Goal: Information Seeking & Learning: Learn about a topic

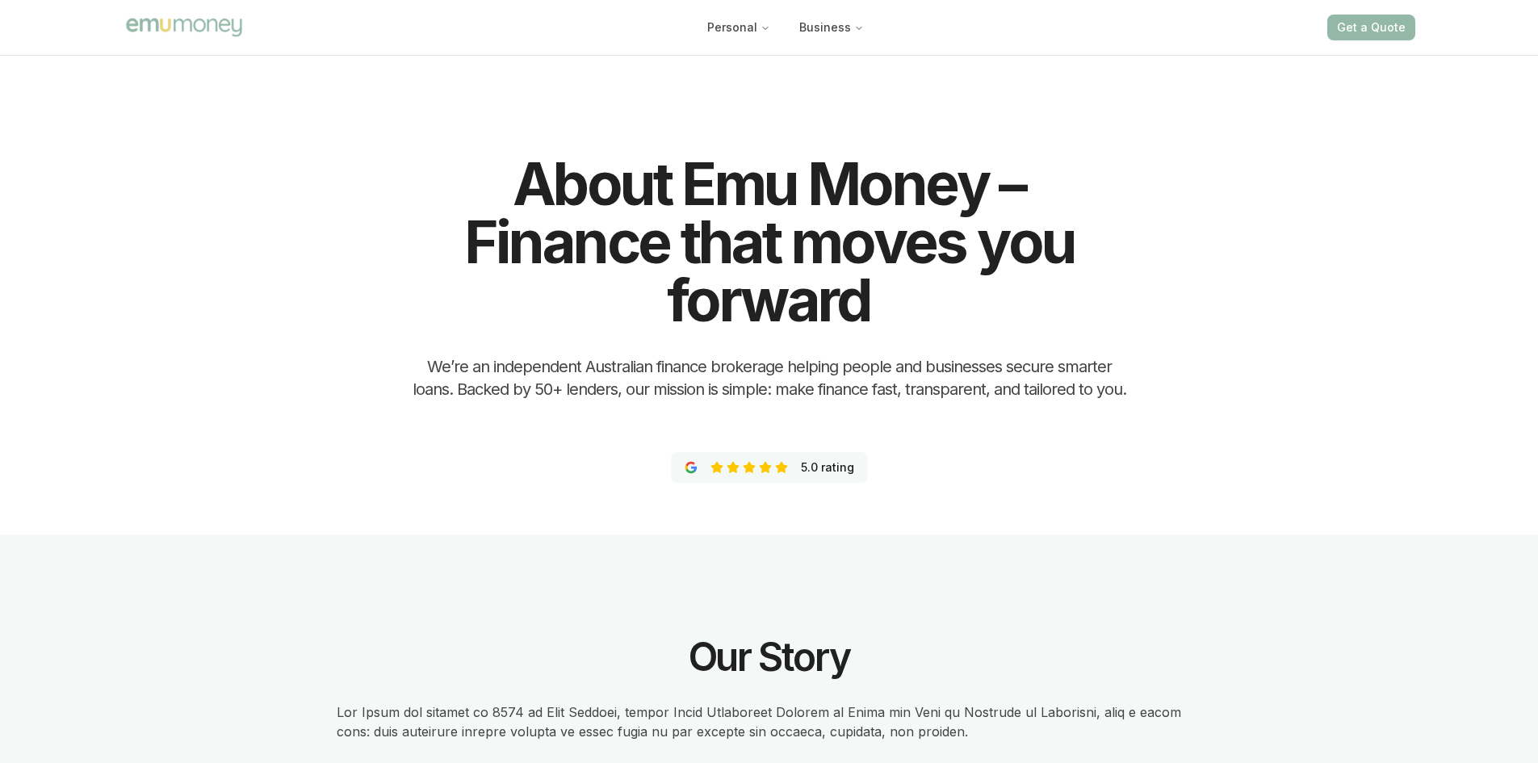
click at [192, 29] on img "Main" at bounding box center [184, 26] width 121 height 23
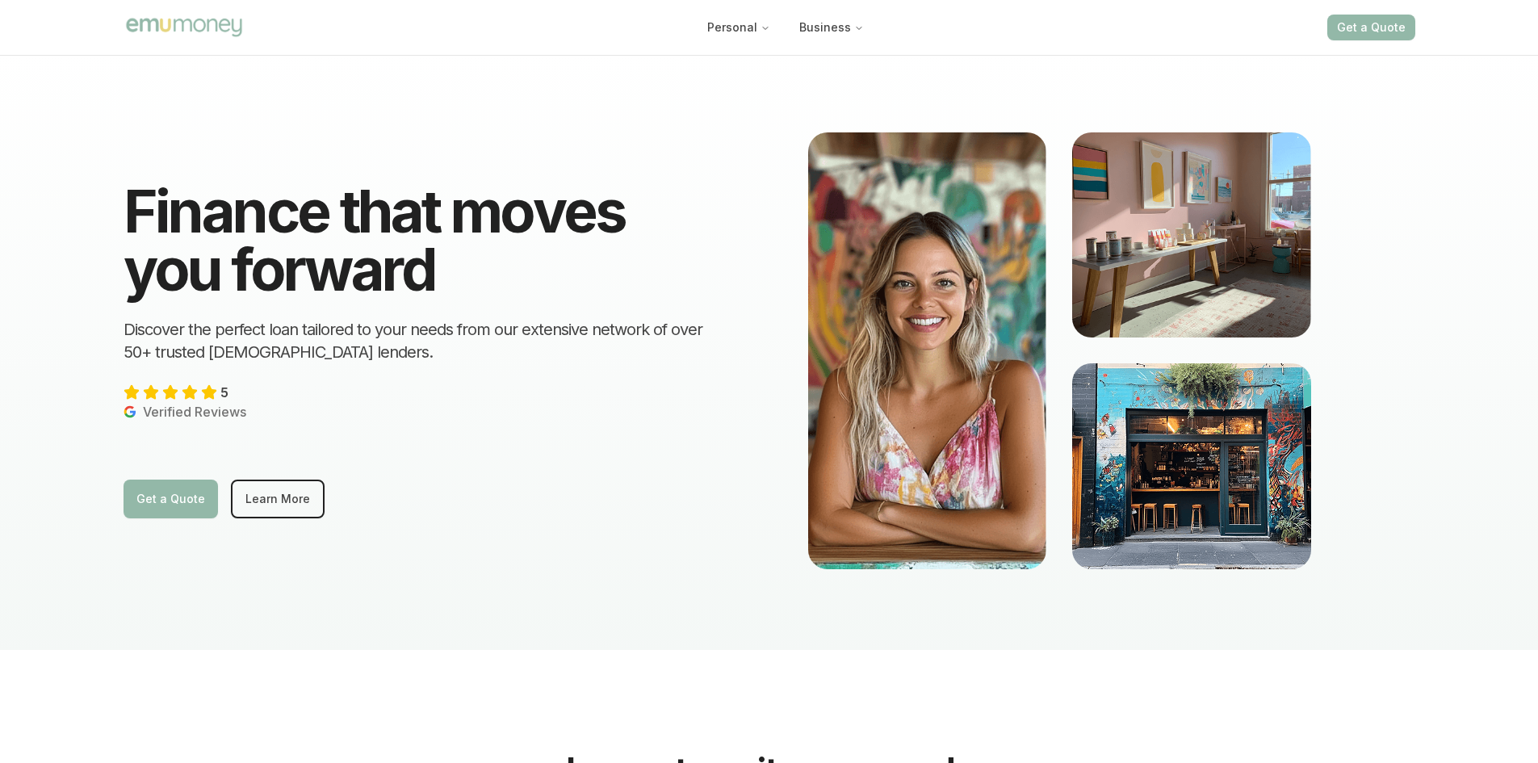
click at [1199, 500] on img at bounding box center [1191, 465] width 239 height 205
click at [859, 31] on icon "Main" at bounding box center [859, 28] width 10 height 10
click at [824, 53] on div "Personal Business Get a Quote" at bounding box center [770, 27] width 1292 height 55
click at [829, 36] on button "Business" at bounding box center [831, 27] width 90 height 29
click at [619, 598] on div "Finance that moves you forward Discover the perfect loan tailored to your needs…" at bounding box center [769, 351] width 1357 height 598
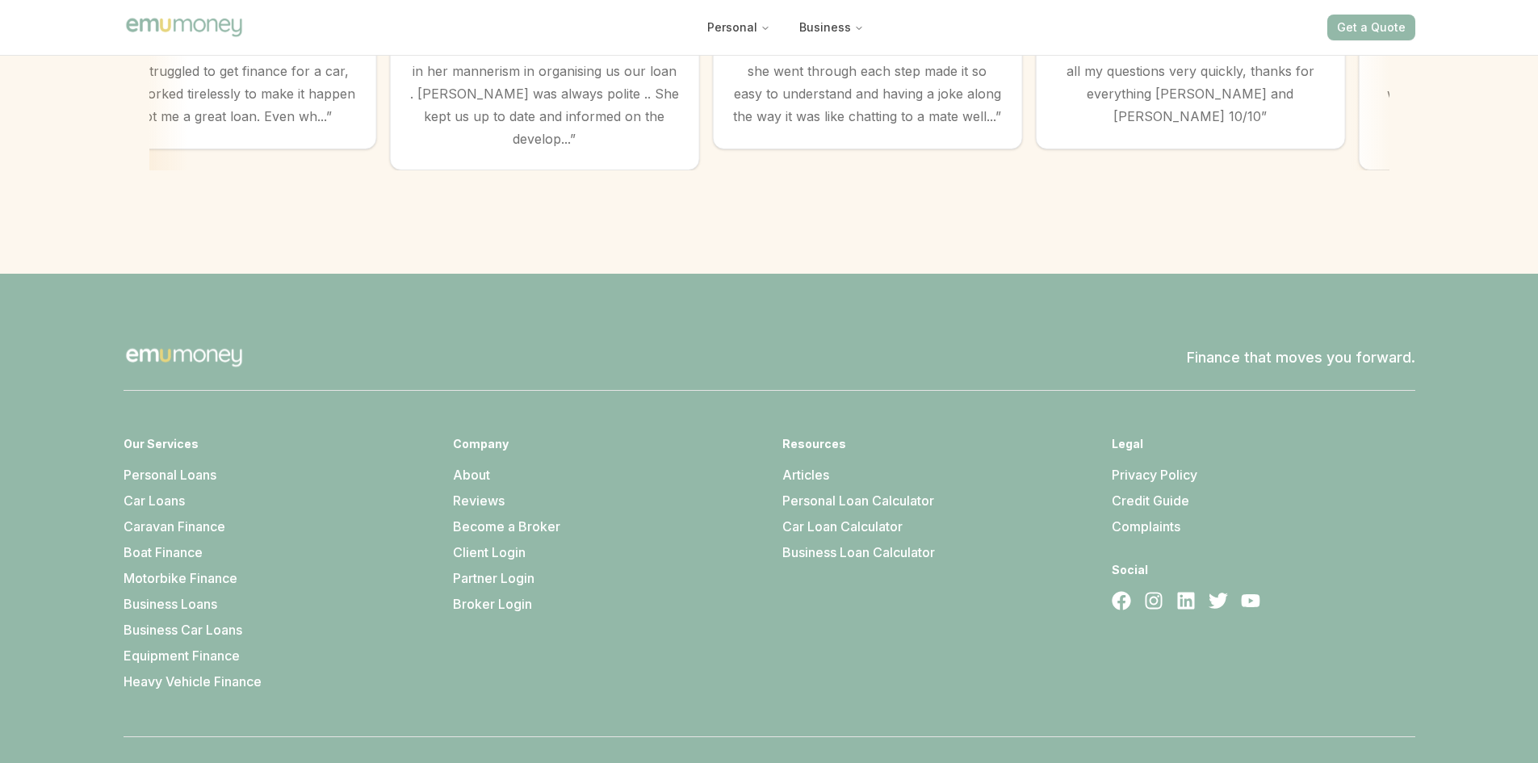
scroll to position [4573, 0]
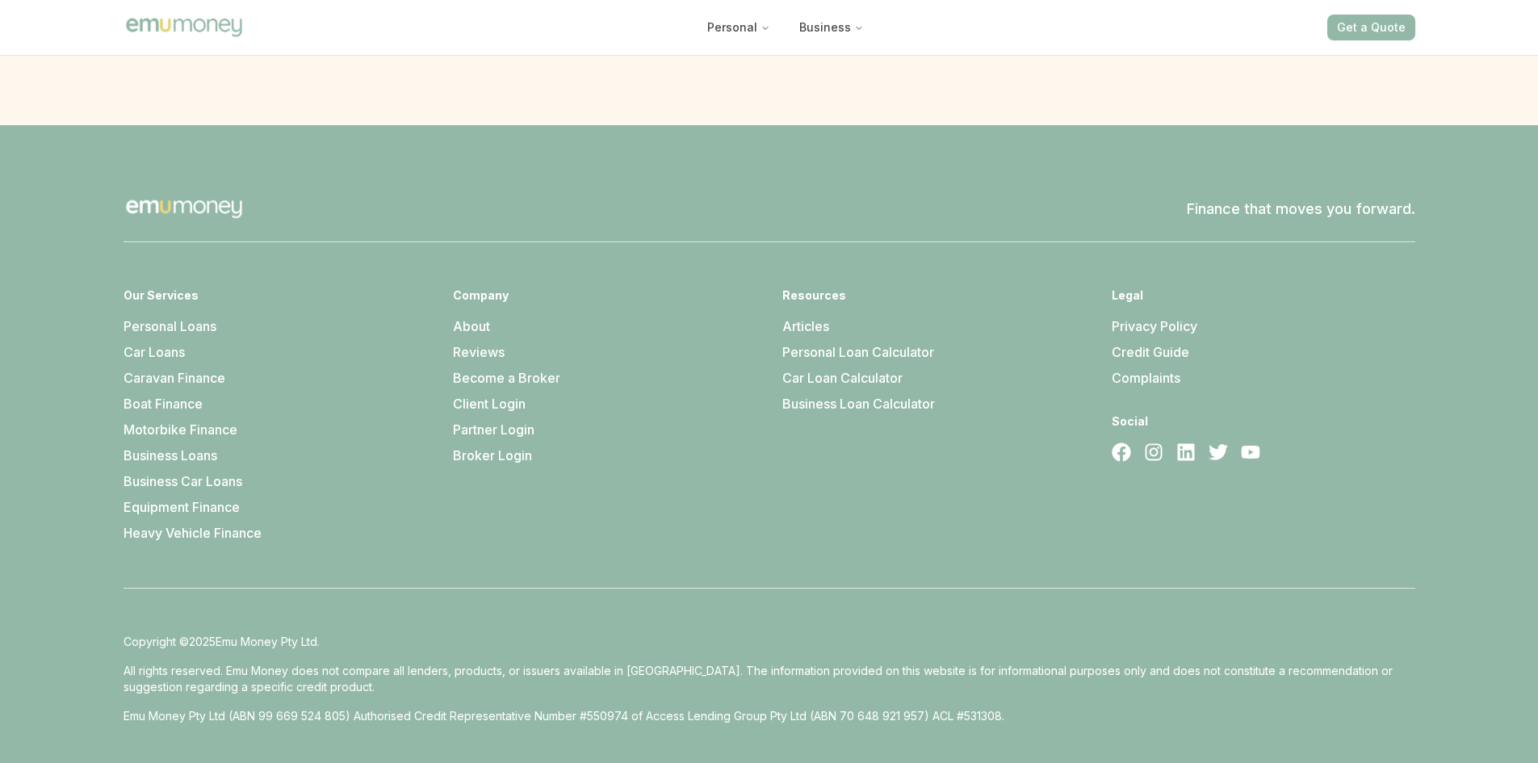
click at [1150, 344] on link "Credit Guide" at bounding box center [1151, 352] width 78 height 16
